Goal: Transaction & Acquisition: Subscribe to service/newsletter

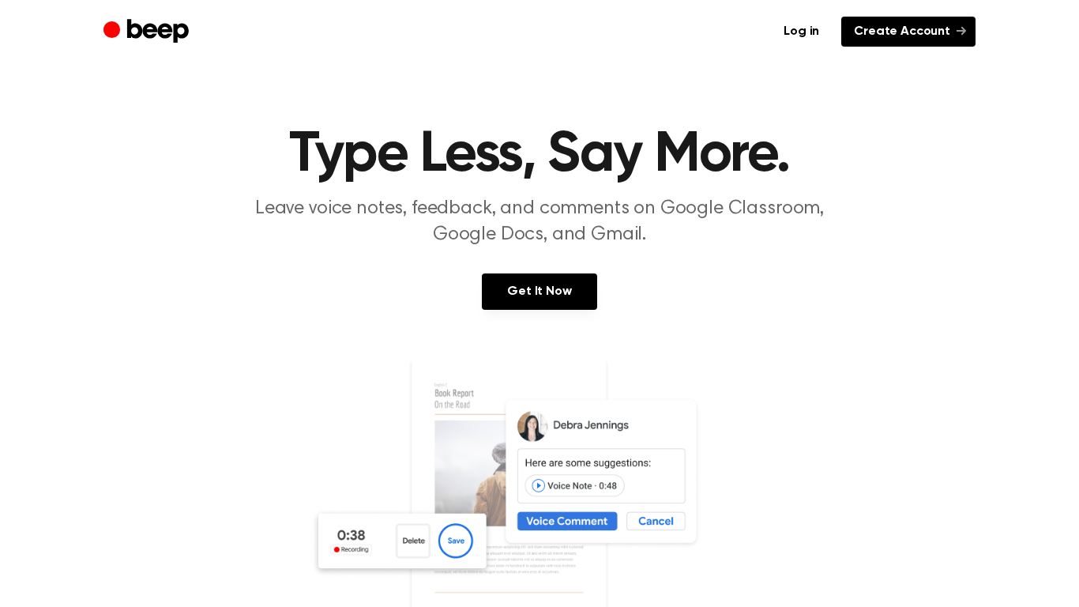
click at [908, 25] on link "Create Account" at bounding box center [908, 32] width 134 height 30
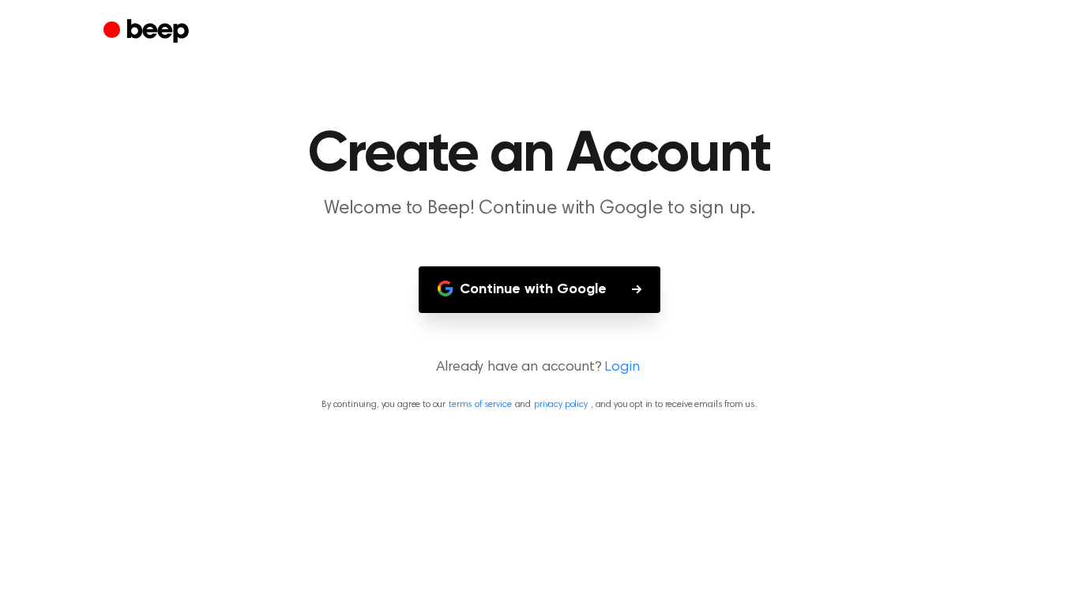
click at [517, 286] on button "Continue with Google" at bounding box center [540, 289] width 242 height 47
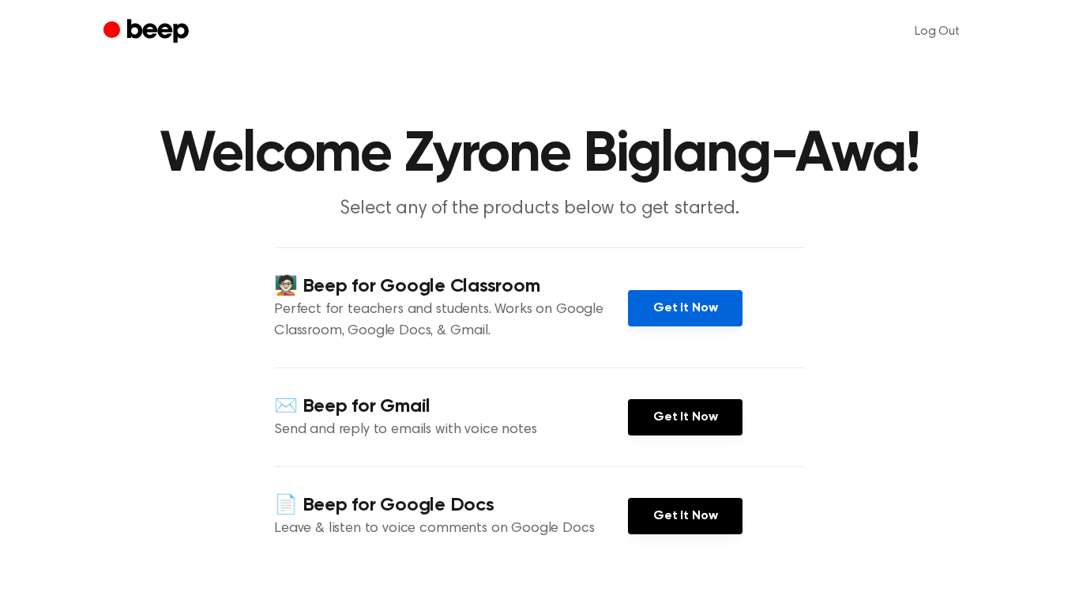
click at [677, 297] on link "Get It Now" at bounding box center [685, 308] width 115 height 36
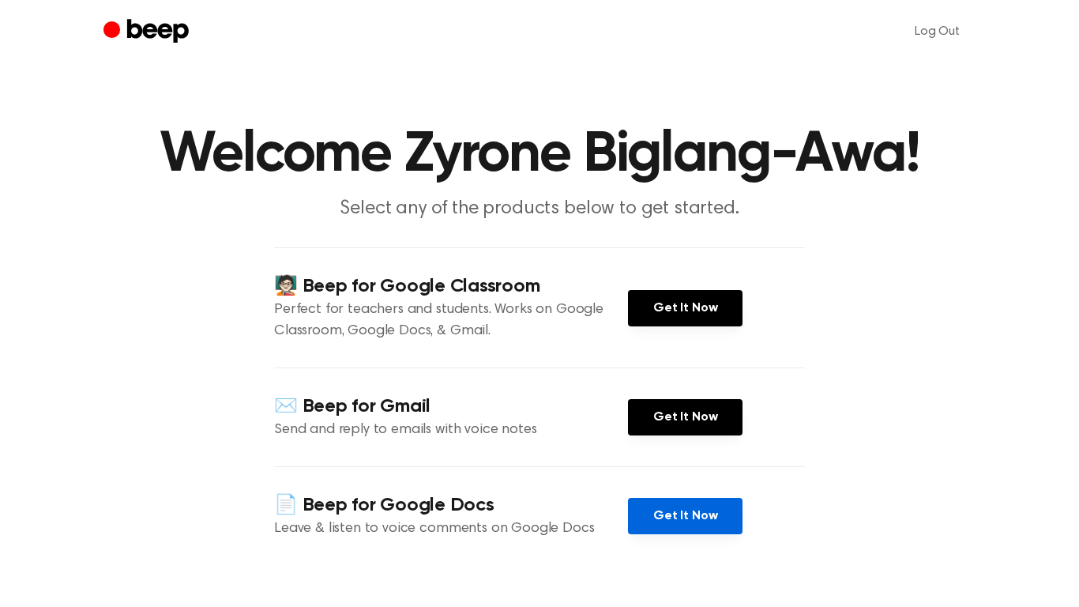
click at [685, 529] on link "Get It Now" at bounding box center [685, 516] width 115 height 36
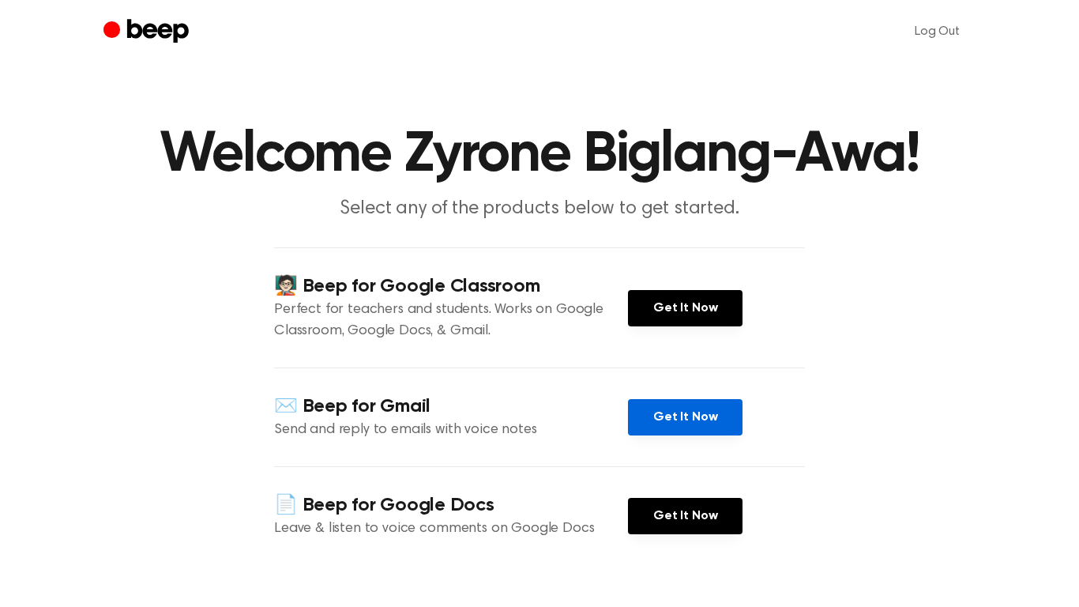
click at [652, 411] on link "Get It Now" at bounding box center [685, 417] width 115 height 36
